Goal: Communication & Community: Answer question/provide support

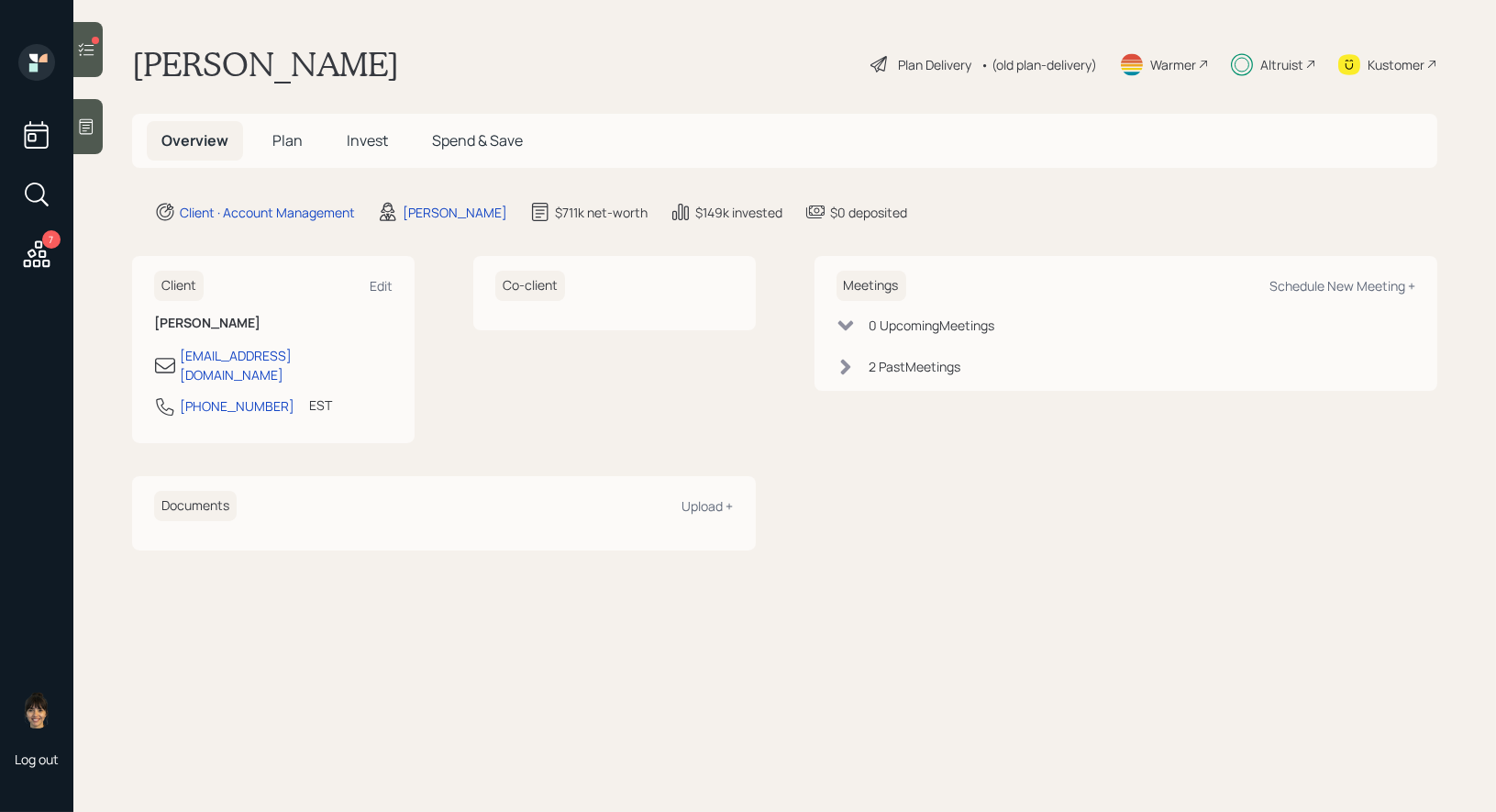
click at [78, 43] on icon at bounding box center [86, 50] width 18 height 18
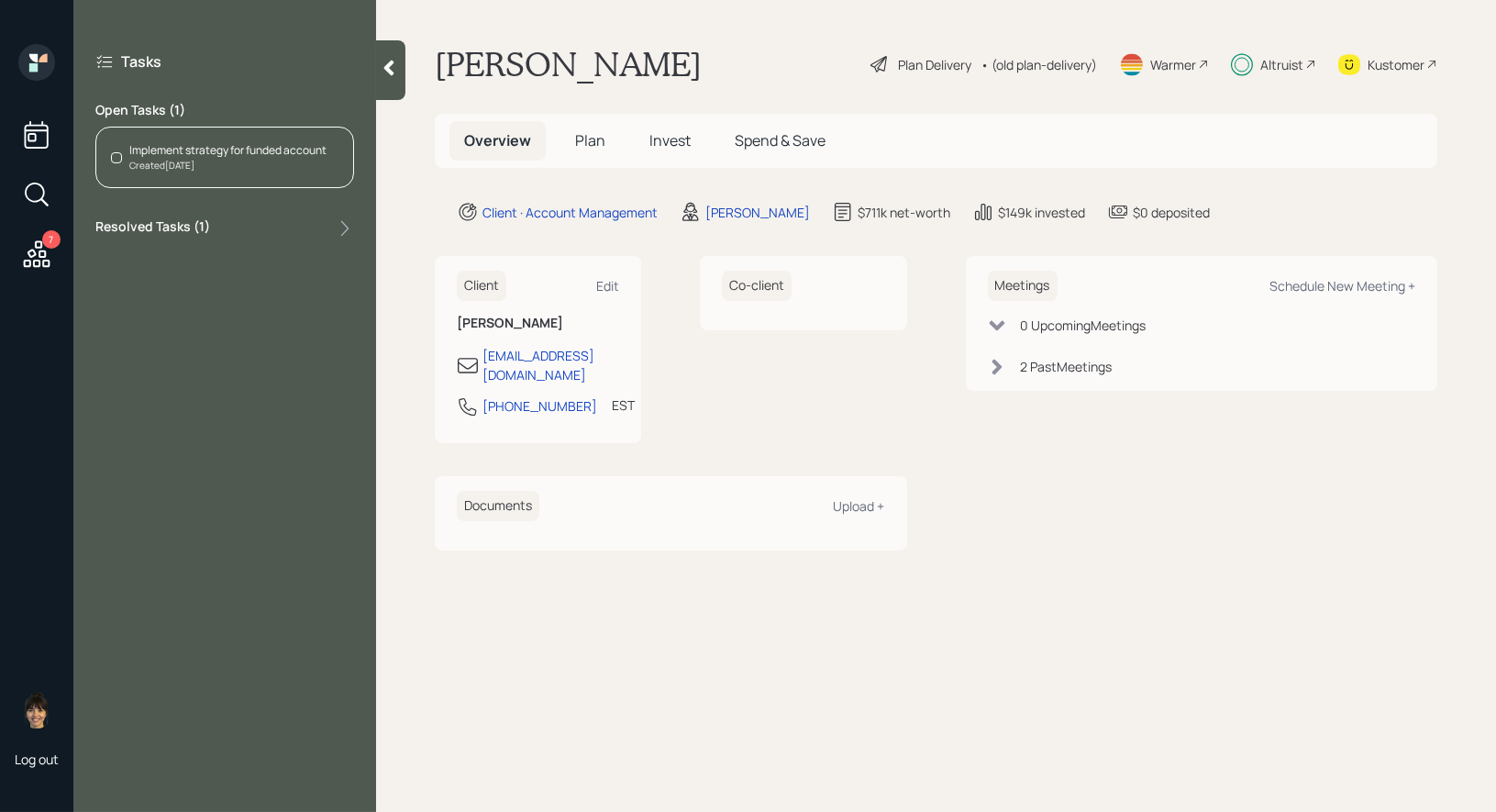
click at [207, 145] on div "Implement strategy for funded account" at bounding box center [228, 150] width 197 height 17
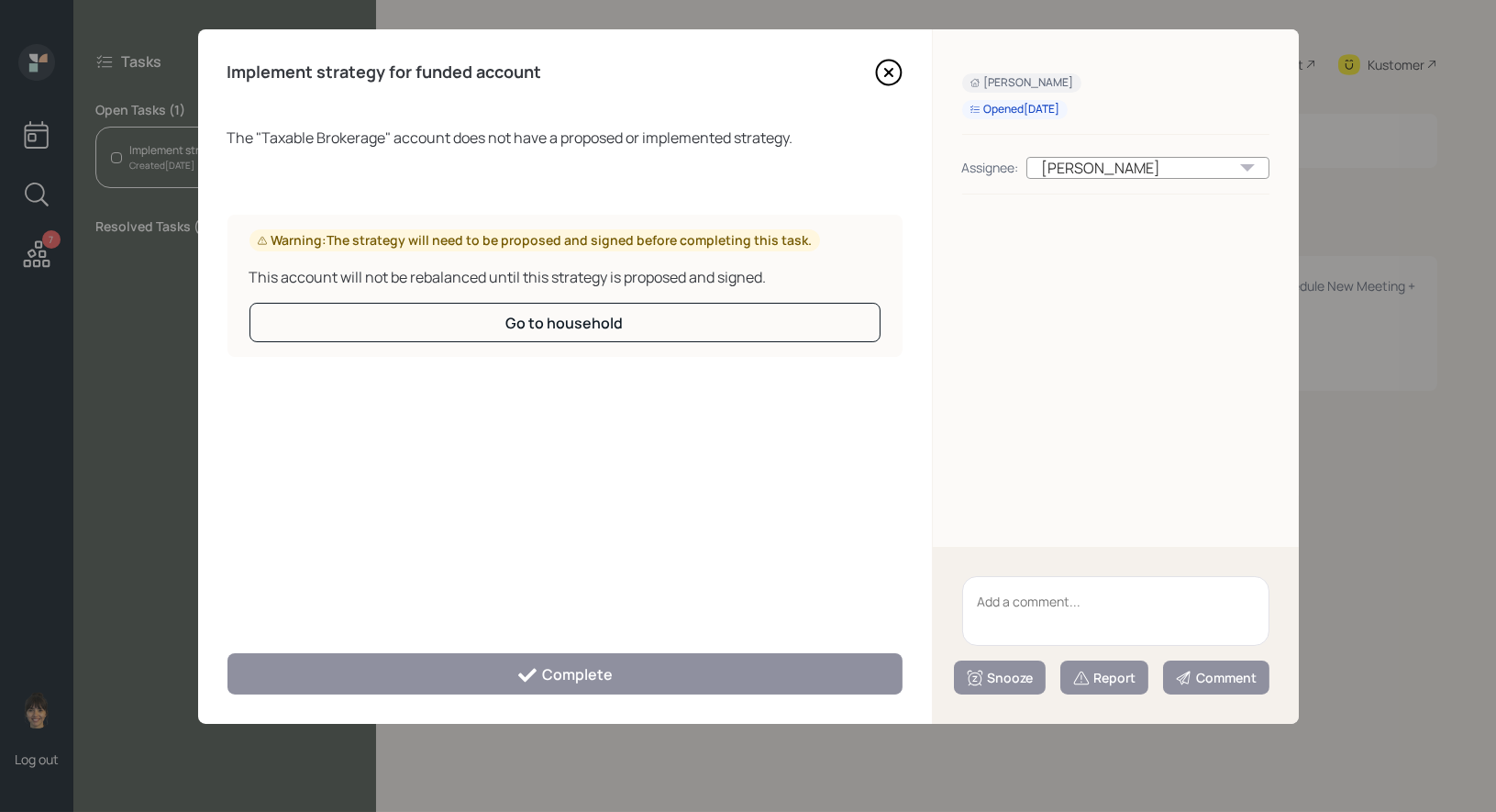
click at [1074, 614] on textarea at bounding box center [1116, 611] width 308 height 70
type textarea "legacy shares"
click at [1113, 673] on div "Report" at bounding box center [1105, 678] width 65 height 18
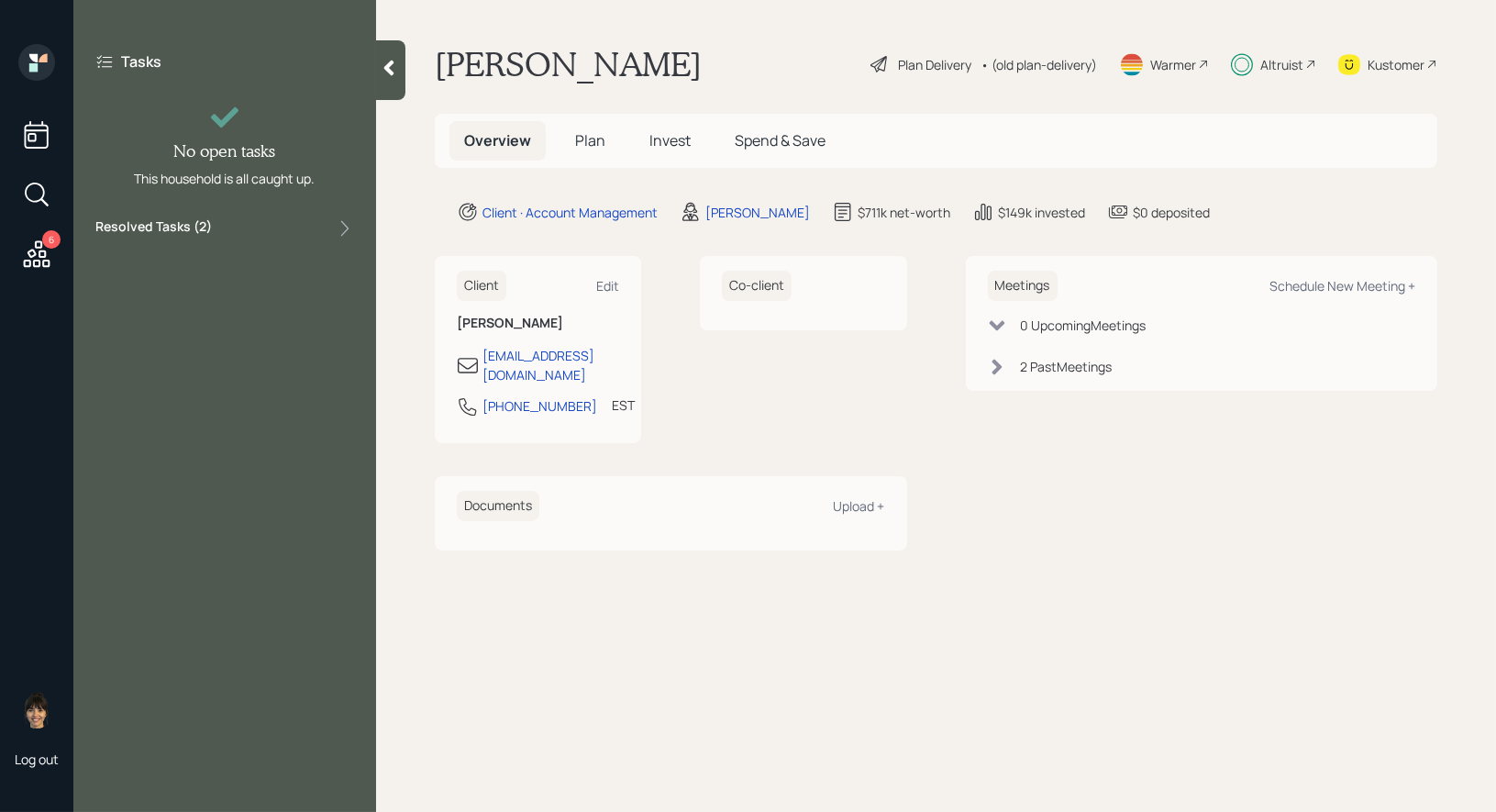
click at [32, 251] on icon at bounding box center [37, 254] width 27 height 27
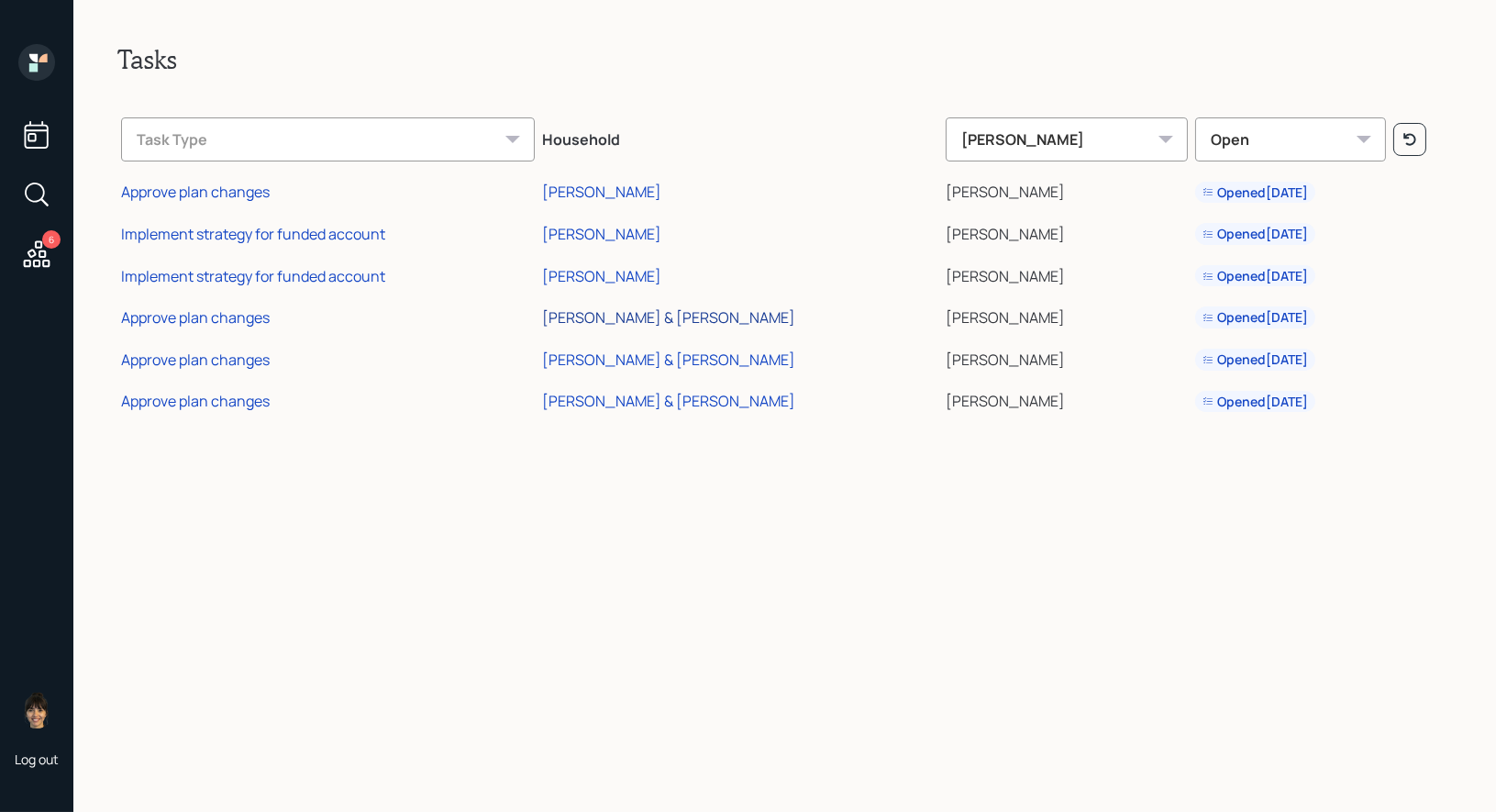
click at [597, 315] on div "[PERSON_NAME] & [PERSON_NAME]" at bounding box center [669, 317] width 253 height 20
